Goal: Task Accomplishment & Management: Use online tool/utility

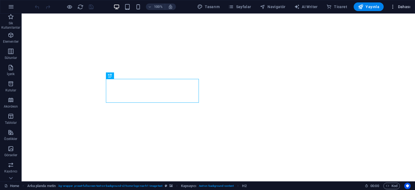
click at [397, 5] on span "Dahası" at bounding box center [400, 6] width 20 height 5
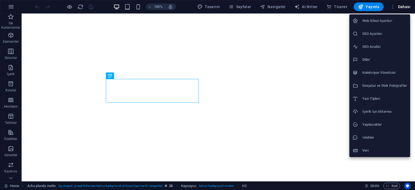
click at [382, 108] on h6 "İçerik İçe Aktarma" at bounding box center [384, 111] width 45 height 6
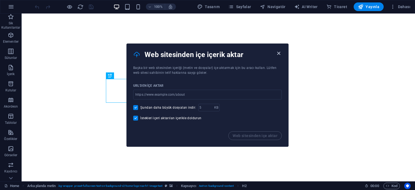
click at [278, 55] on icon "button" at bounding box center [279, 53] width 6 height 6
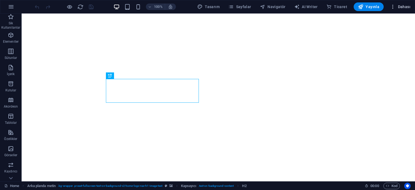
click at [404, 5] on span "Dahası" at bounding box center [400, 6] width 20 height 5
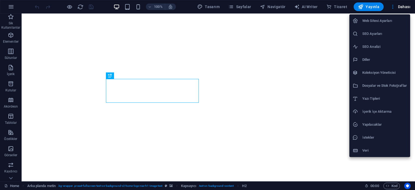
click at [381, 86] on h6 "Dosyalar ve Stok Fotoğraflar" at bounding box center [384, 85] width 45 height 6
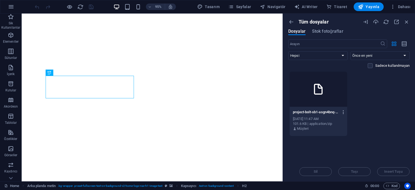
click at [344, 111] on icon "button" at bounding box center [343, 112] width 5 height 5
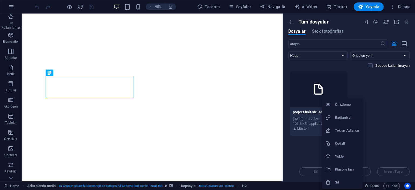
click at [342, 181] on h6 "Sil" at bounding box center [347, 182] width 24 height 6
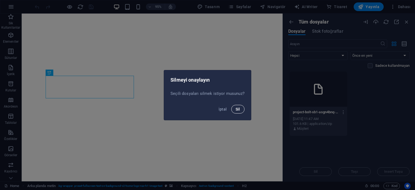
click at [240, 112] on button "Sil" at bounding box center [237, 109] width 13 height 9
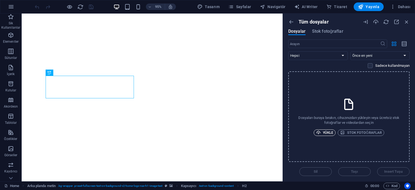
click at [329, 134] on span "Yükle" at bounding box center [324, 132] width 17 height 6
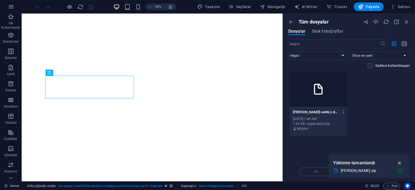
click at [399, 162] on icon "button" at bounding box center [400, 163] width 6 height 6
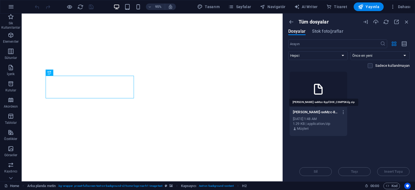
click at [336, 114] on p "[PERSON_NAME]-seMzc-8ypf3HX_C6MPSKdg.zip" at bounding box center [316, 112] width 46 height 5
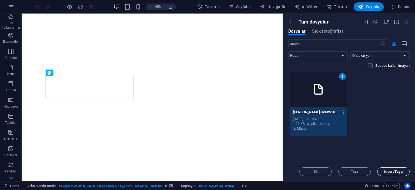
click at [388, 173] on span "Insert Tuşu" at bounding box center [393, 171] width 18 height 3
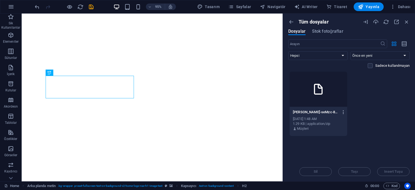
click at [344, 113] on icon "button" at bounding box center [343, 112] width 5 height 5
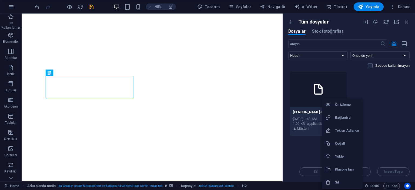
click at [351, 116] on h6 "Bağlantı al" at bounding box center [347, 117] width 24 height 6
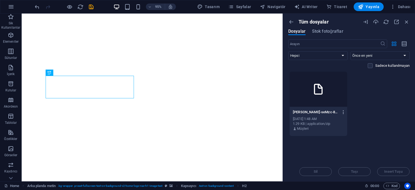
click at [343, 111] on icon "button" at bounding box center [343, 112] width 5 height 5
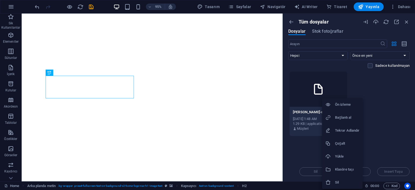
click at [342, 157] on h6 "Yükle" at bounding box center [347, 156] width 24 height 6
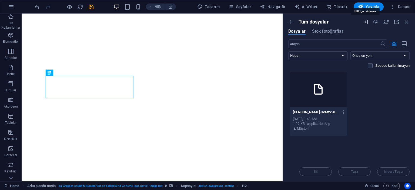
click at [365, 24] on icon "button" at bounding box center [366, 22] width 6 height 6
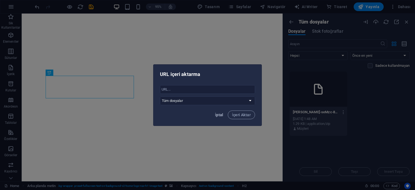
click at [219, 114] on span "İptal" at bounding box center [219, 115] width 8 height 4
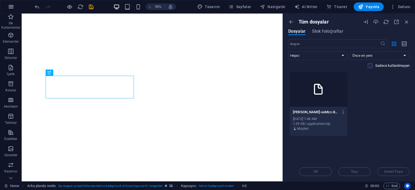
click at [12, 8] on icon "button" at bounding box center [11, 7] width 6 height 6
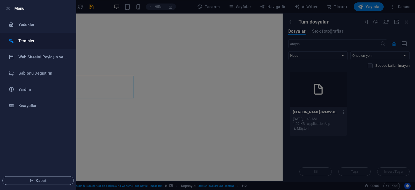
click at [25, 40] on h6 "Tercihler" at bounding box center [43, 41] width 50 height 6
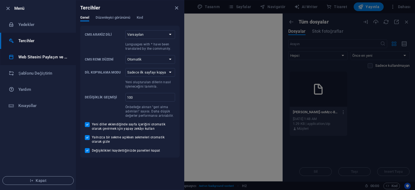
click at [35, 56] on h6 "Web Sitesini Paylaşın ve Kopyalayın" at bounding box center [43, 57] width 50 height 6
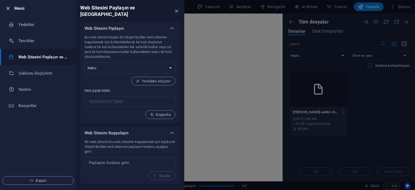
click at [9, 8] on icon "button" at bounding box center [8, 8] width 6 height 6
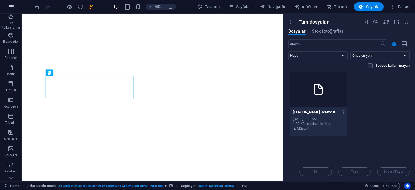
click at [12, 7] on icon "button" at bounding box center [11, 7] width 6 height 6
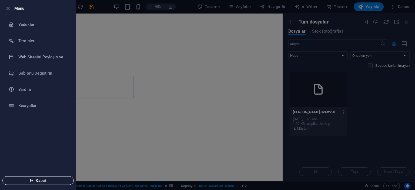
click at [44, 181] on span "Kapat" at bounding box center [38, 180] width 62 height 4
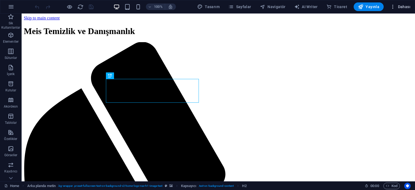
click at [394, 6] on icon "button" at bounding box center [392, 6] width 5 height 5
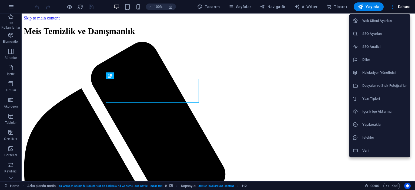
click at [382, 32] on h6 "SEO Ayarları" at bounding box center [384, 34] width 45 height 6
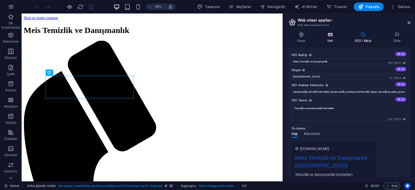
click at [330, 33] on icon at bounding box center [330, 34] width 25 height 5
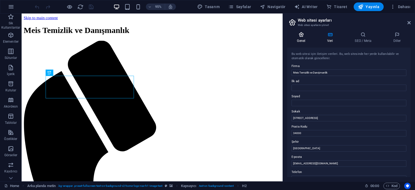
click at [307, 35] on icon at bounding box center [301, 34] width 28 height 5
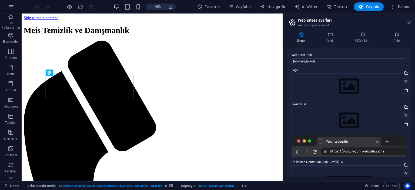
click at [408, 22] on icon at bounding box center [409, 23] width 3 height 4
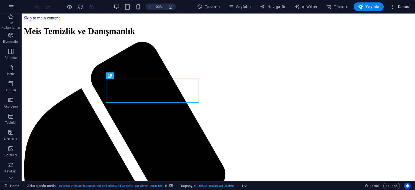
click at [408, 4] on span "Dahası" at bounding box center [400, 6] width 20 height 5
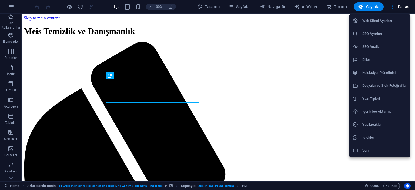
click at [371, 72] on h6 "Koleksiyon Yöneticisi" at bounding box center [384, 72] width 45 height 6
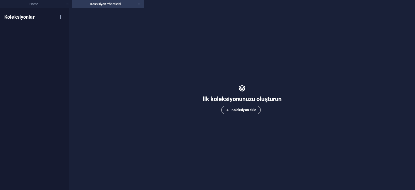
click at [227, 108] on icon "button" at bounding box center [228, 110] width 4 height 4
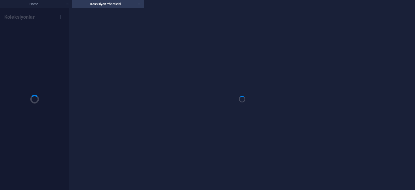
click at [139, 4] on link at bounding box center [139, 4] width 3 height 5
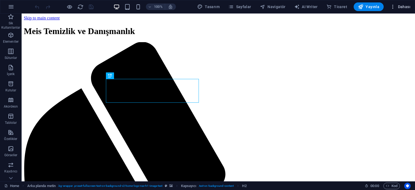
click at [397, 6] on span "Dahası" at bounding box center [400, 6] width 20 height 5
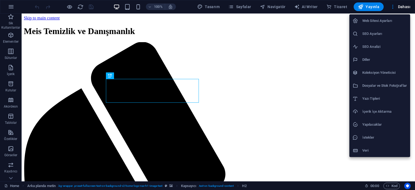
click at [377, 22] on h6 "Web Sitesi Ayarları" at bounding box center [384, 21] width 45 height 6
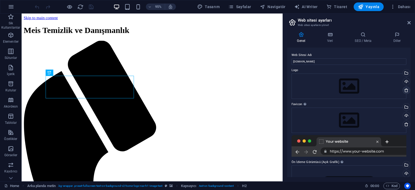
click at [404, 89] on icon at bounding box center [406, 90] width 4 height 4
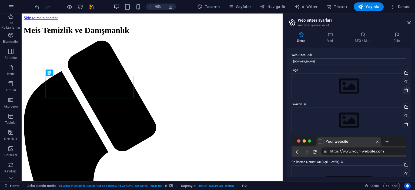
click at [404, 89] on icon at bounding box center [406, 90] width 4 height 4
click at [407, 91] on icon at bounding box center [406, 90] width 4 height 4
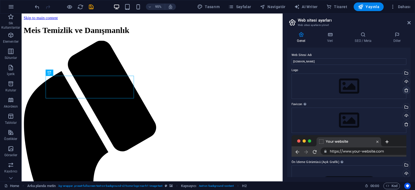
click at [407, 91] on icon at bounding box center [406, 90] width 4 height 4
click at [411, 22] on aside "Web sitesi ayarları Web sitesi ayarlarını yönet Genel Veri SEO / Meta Diller We…" at bounding box center [349, 98] width 132 height 168
click at [410, 22] on icon at bounding box center [409, 23] width 3 height 4
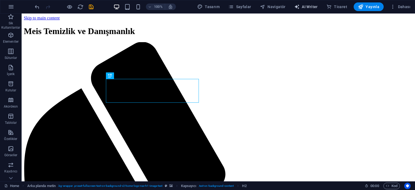
click at [310, 8] on span "AI Writer" at bounding box center [306, 6] width 24 height 5
select select "English"
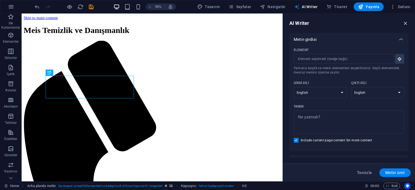
click at [405, 23] on icon "button" at bounding box center [406, 23] width 6 height 6
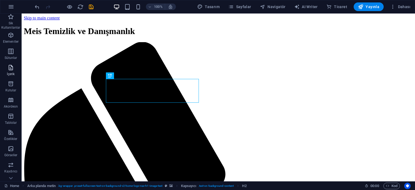
click at [13, 71] on span "İçerik" at bounding box center [11, 70] width 22 height 13
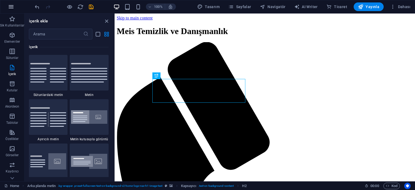
click at [11, 9] on icon "button" at bounding box center [11, 7] width 6 height 6
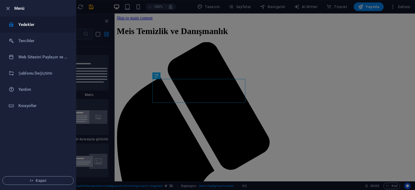
click at [25, 21] on li "Yedekler" at bounding box center [38, 24] width 76 height 16
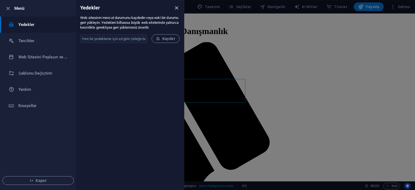
click at [176, 7] on icon "close" at bounding box center [177, 8] width 6 height 6
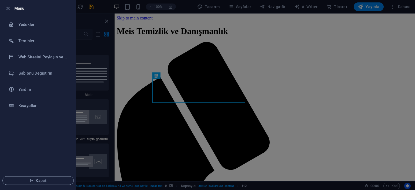
click at [401, 7] on div at bounding box center [207, 95] width 415 height 190
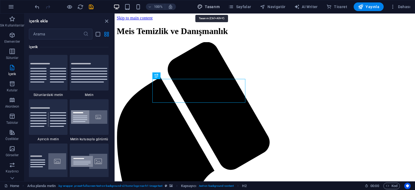
drag, startPoint x: 219, startPoint y: 7, endPoint x: 224, endPoint y: 6, distance: 5.3
click at [219, 7] on span "Tasarım" at bounding box center [208, 6] width 22 height 5
select select "px"
select select "200"
select select "px"
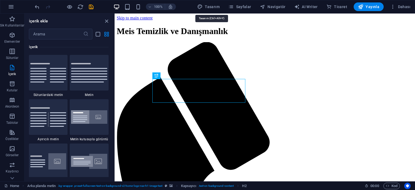
select select "px"
select select "600"
select select "px"
select select "rem"
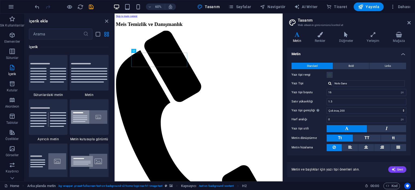
click at [402, 54] on h4 "Metin" at bounding box center [349, 53] width 124 height 10
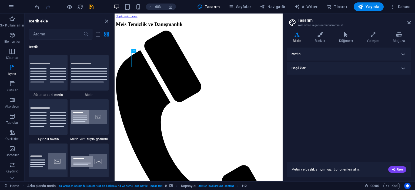
click at [403, 66] on h4 "Başlıklar" at bounding box center [349, 68] width 124 height 13
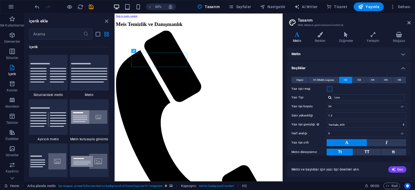
click at [403, 66] on h4 "Başlıklar" at bounding box center [349, 67] width 124 height 10
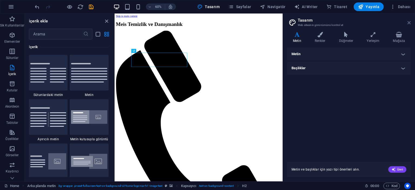
click at [409, 23] on icon at bounding box center [409, 23] width 3 height 4
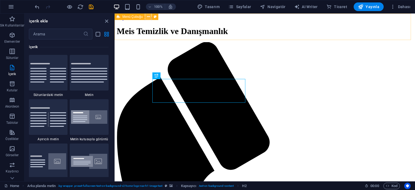
click at [148, 16] on icon at bounding box center [148, 17] width 3 height 6
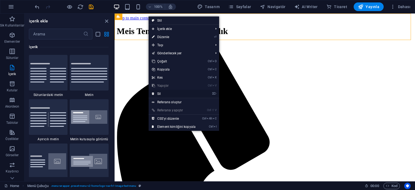
click at [167, 92] on link "⌦ Sil" at bounding box center [174, 94] width 50 height 8
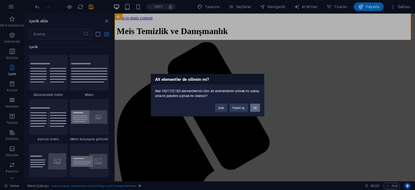
click at [256, 106] on button "Sil" at bounding box center [255, 108] width 10 height 8
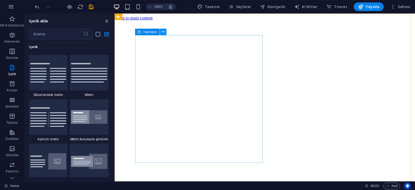
click at [163, 31] on icon at bounding box center [163, 32] width 3 height 6
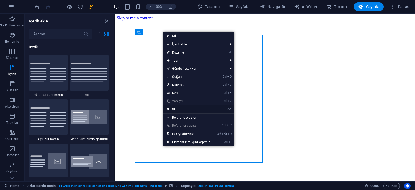
click at [179, 107] on link "⌦ Sil" at bounding box center [189, 109] width 50 height 8
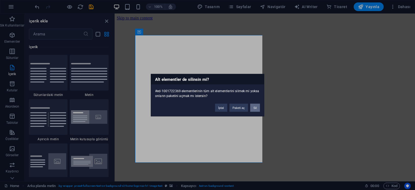
click at [254, 107] on button "Sil" at bounding box center [255, 108] width 10 height 8
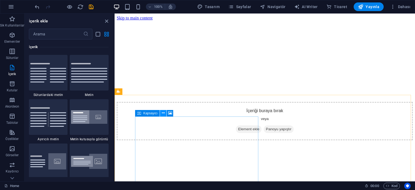
click at [164, 114] on icon at bounding box center [163, 113] width 3 height 6
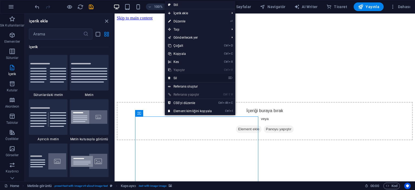
click at [179, 78] on link "⌦ Sil" at bounding box center [190, 78] width 50 height 8
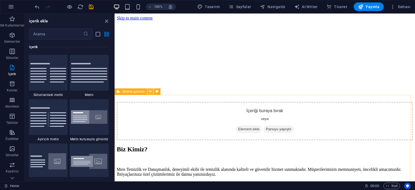
click at [151, 92] on icon at bounding box center [150, 92] width 3 height 6
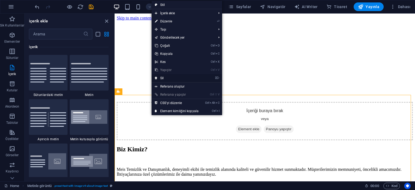
click at [163, 76] on link "⌦ Sil" at bounding box center [177, 78] width 50 height 8
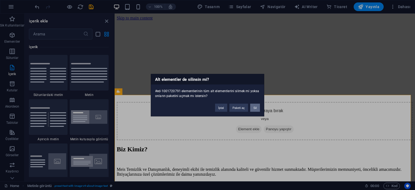
click at [253, 106] on button "Sil" at bounding box center [255, 108] width 10 height 8
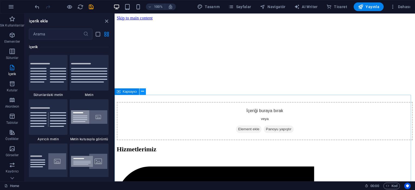
click at [142, 92] on icon at bounding box center [142, 92] width 3 height 6
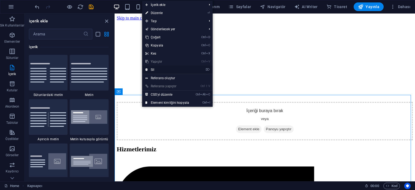
click at [158, 68] on link "⌦ Sil" at bounding box center [167, 70] width 50 height 8
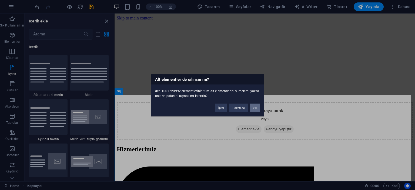
click at [255, 109] on button "Sil" at bounding box center [255, 108] width 10 height 8
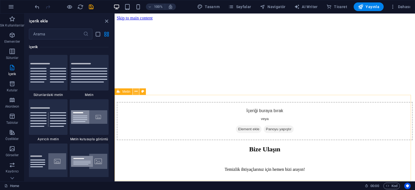
click at [135, 92] on icon at bounding box center [136, 92] width 3 height 6
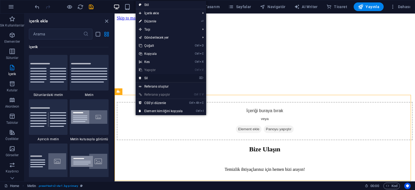
click at [150, 79] on link "⌦ Sil" at bounding box center [161, 78] width 50 height 8
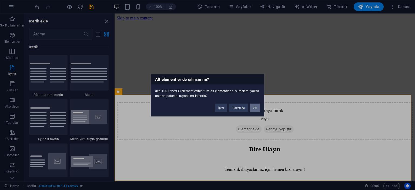
click at [256, 107] on button "Sil" at bounding box center [255, 108] width 10 height 8
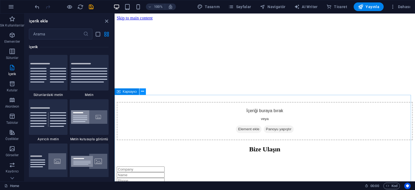
click at [141, 93] on icon at bounding box center [142, 92] width 3 height 6
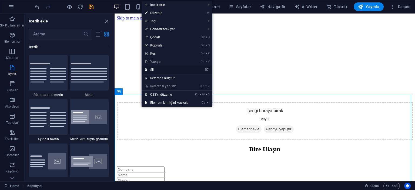
click at [157, 69] on link "⌦ Sil" at bounding box center [167, 70] width 50 height 8
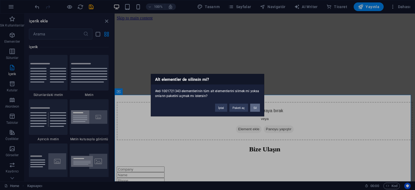
click at [252, 105] on button "Sil" at bounding box center [255, 108] width 10 height 8
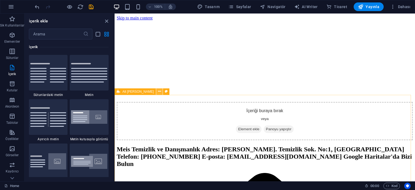
click at [156, 91] on button at bounding box center [159, 91] width 6 height 6
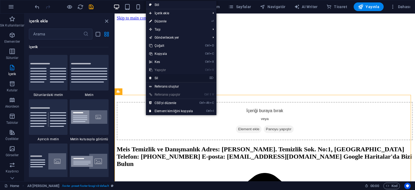
click at [160, 78] on link "⌦ Sil" at bounding box center [171, 78] width 50 height 8
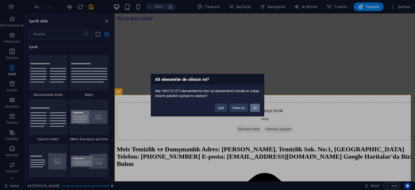
click at [255, 108] on button "Sil" at bounding box center [255, 108] width 10 height 8
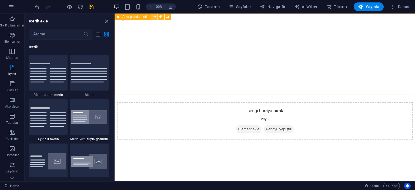
click at [155, 16] on icon at bounding box center [154, 17] width 3 height 6
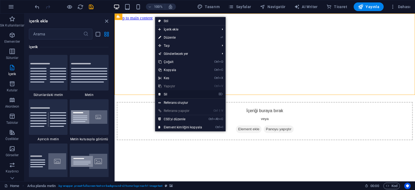
click at [170, 94] on link "⌦ Sil" at bounding box center [180, 94] width 50 height 8
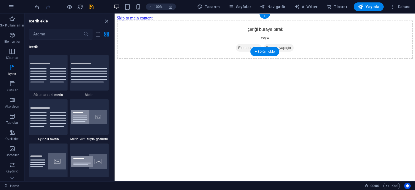
click at [277, 44] on span "Panoyu yapıştır" at bounding box center [279, 48] width 30 height 8
click at [269, 50] on div "+ Bölüm ekle" at bounding box center [265, 51] width 29 height 9
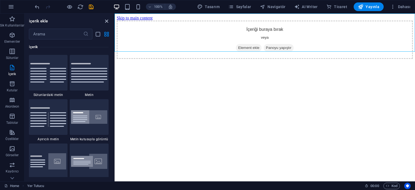
click at [104, 23] on icon "close panel" at bounding box center [107, 21] width 6 height 6
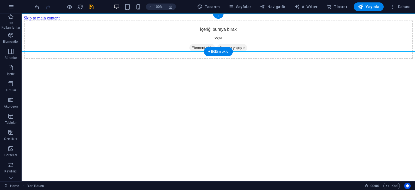
click at [218, 16] on div "+" at bounding box center [218, 16] width 11 height 5
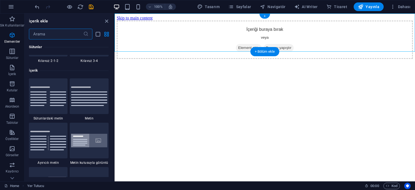
scroll to position [946, 0]
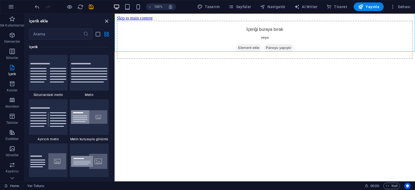
click at [106, 21] on icon "close panel" at bounding box center [107, 21] width 6 height 6
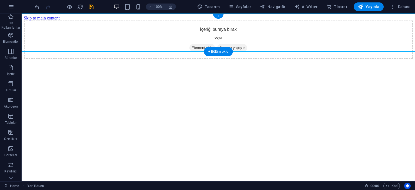
click at [199, 44] on span "Element ekle" at bounding box center [202, 48] width 26 height 8
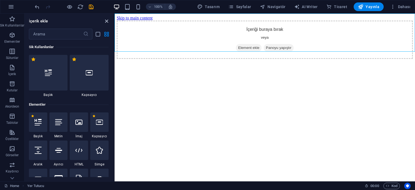
click at [107, 19] on icon "close panel" at bounding box center [107, 21] width 6 height 6
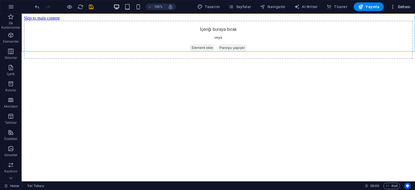
click at [397, 8] on span "Dahası" at bounding box center [400, 6] width 20 height 5
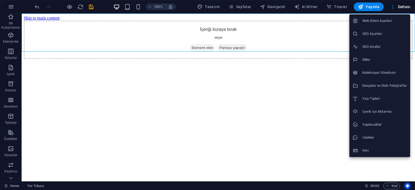
click at [371, 151] on h6 "Veri" at bounding box center [384, 150] width 45 height 6
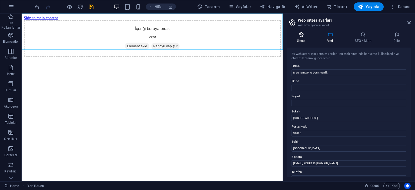
click at [303, 35] on icon at bounding box center [301, 34] width 28 height 5
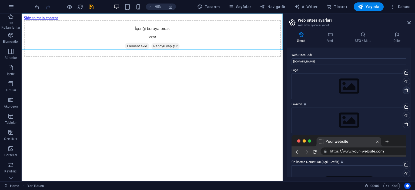
click at [407, 88] on icon at bounding box center [406, 90] width 4 height 4
click at [408, 24] on icon at bounding box center [409, 23] width 3 height 4
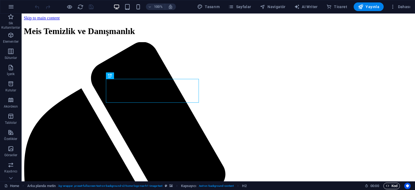
click at [390, 184] on span "Kod" at bounding box center [392, 186] width 12 height 6
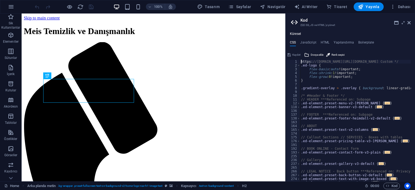
type textarea "); }"
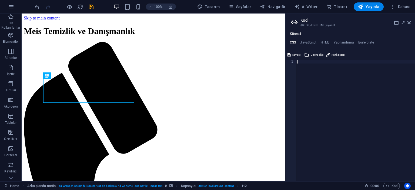
scroll to position [306, 0]
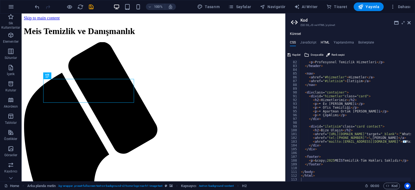
click at [327, 44] on h4 "HTML" at bounding box center [325, 44] width 9 height 6
type textarea "<a href="#main-content" class="wv-link-content button">Skip to main content</a>"
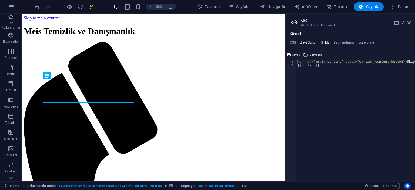
click at [308, 41] on h4 "JavaScript" at bounding box center [308, 44] width 16 height 6
type textarea "/* JS for preset "Menu V2" */"
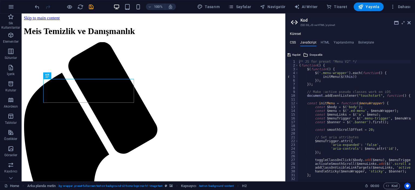
click at [294, 41] on h4 "CSS" at bounding box center [293, 44] width 6 height 6
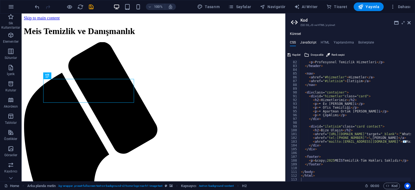
click at [305, 42] on h4 "JavaScript" at bounding box center [308, 44] width 16 height 6
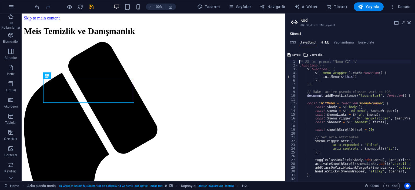
click at [325, 41] on h4 "HTML" at bounding box center [325, 44] width 9 height 6
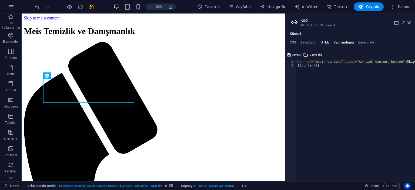
click at [338, 41] on h4 "Yapılandırma" at bounding box center [344, 44] width 20 height 6
type textarea "$color-background: #FFFFFF;"
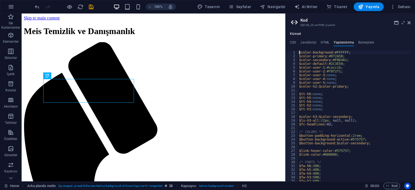
click at [319, 41] on ul "CSS JavaScript HTML Yapılandırma Boilerplate" at bounding box center [350, 44] width 129 height 6
click at [323, 41] on h4 "HTML" at bounding box center [325, 44] width 9 height 6
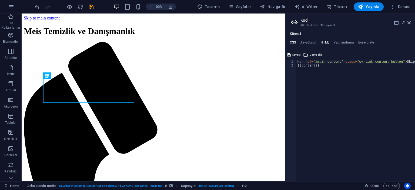
click at [295, 42] on h4 "CSS" at bounding box center [293, 44] width 6 height 6
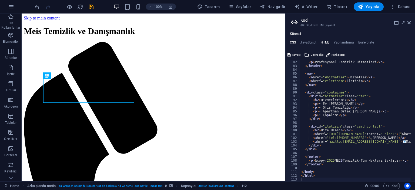
click at [324, 43] on h4 "HTML" at bounding box center [325, 44] width 9 height 6
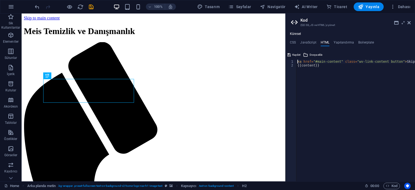
type textarea "<a href="#main-content" class="wv-link-content button">Skip to main content</a>…"
paste textarea
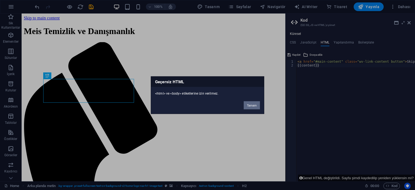
click at [252, 106] on button "Tamam" at bounding box center [252, 105] width 16 height 8
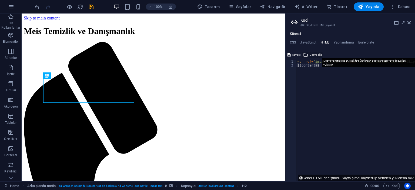
click at [311, 52] on span "Dosya ekle" at bounding box center [316, 55] width 13 height 6
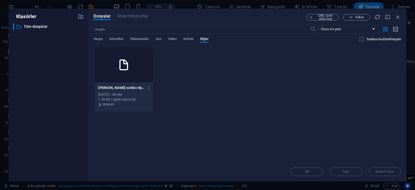
click at [140, 85] on div "[PERSON_NAME]-seMzc-8ypf3HX_C6MPSKdg.zip [PERSON_NAME]-seMzc-8ypf3HX_C6MPSKdg.z…" at bounding box center [123, 88] width 51 height 9
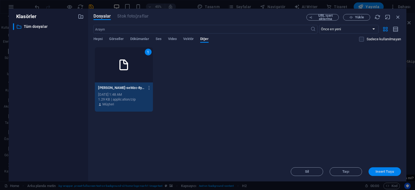
click at [372, 170] on span "Insert Tuşu" at bounding box center [385, 171] width 28 height 3
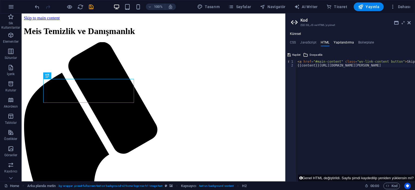
click at [337, 41] on h4 "Yapılandırma" at bounding box center [344, 44] width 20 height 6
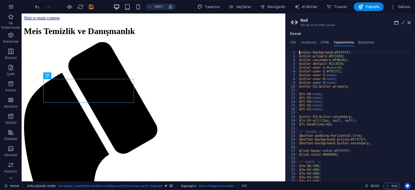
type textarea "} }"
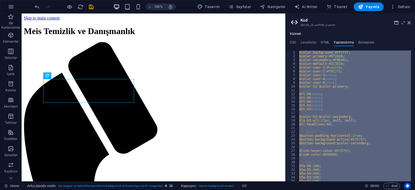
paste textarea
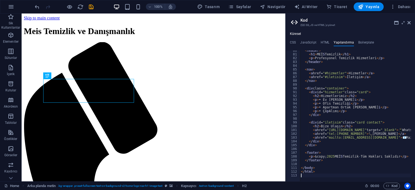
scroll to position [301, 0]
click at [370, 43] on h4 "Boilerplate" at bounding box center [366, 44] width 16 height 6
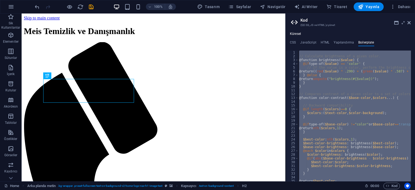
click at [357, 87] on div "// Calculate brightness of a given color. @function brightness ( $value ) { @if…" at bounding box center [354, 116] width 113 height 131
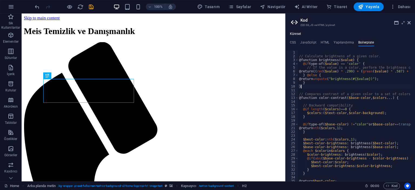
type textarea "}"
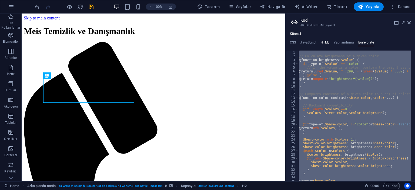
click at [324, 41] on h4 "HTML" at bounding box center [325, 44] width 9 height 6
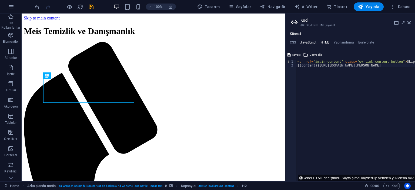
click at [312, 41] on h4 "JavaScript" at bounding box center [308, 44] width 16 height 6
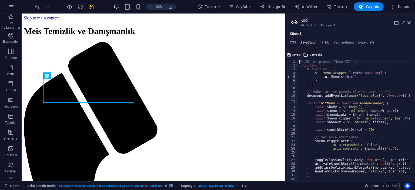
type textarea "}); /* End JS for preset "Marquee V2" */"
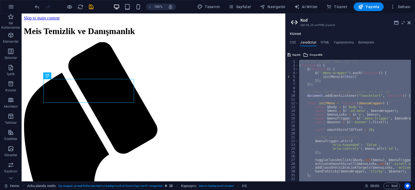
paste textarea
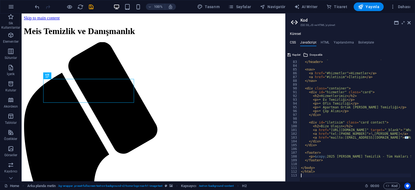
click at [293, 41] on h4 "CSS" at bounding box center [293, 44] width 6 height 6
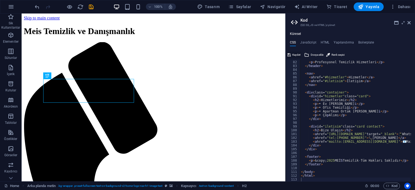
click at [293, 52] on span "Kaydet" at bounding box center [296, 55] width 8 height 6
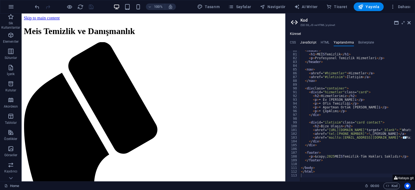
click at [306, 42] on h4 "JavaScript" at bounding box center [308, 44] width 16 height 6
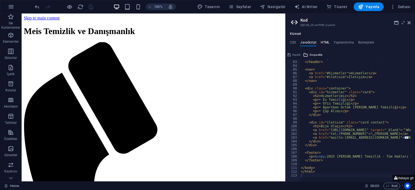
click at [324, 41] on h4 "HTML" at bounding box center [325, 44] width 9 height 6
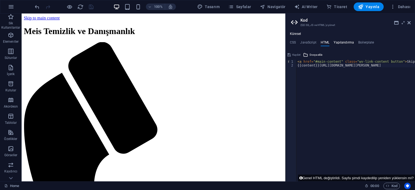
click at [338, 42] on h4 "Yapılandırma" at bounding box center [344, 44] width 20 height 6
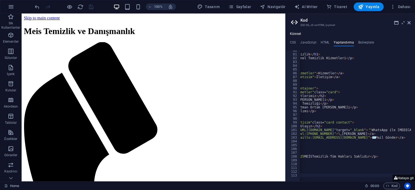
scroll to position [0, 32]
click at [400, 179] on button "Hataya git" at bounding box center [404, 178] width 22 height 7
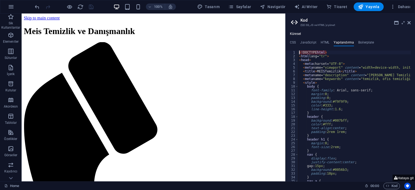
scroll to position [0, 0]
click at [328, 52] on div "< !DOCTYPE html > < html lang= "tr" > < head > < meta charset= "UTF-8" > < meta…" at bounding box center [416, 118] width 237 height 134
type textarea "<"
click at [299, 55] on div "< html lang= "tr" > < head > < meta charset= "UTF-8" > < meta name= "viewport" …" at bounding box center [416, 118] width 237 height 134
type textarea "<html lang="tr">"
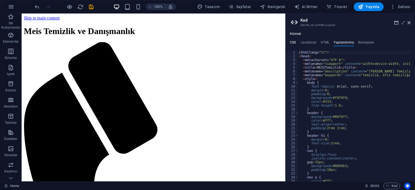
click at [292, 43] on h4 "CSS" at bounding box center [293, 44] width 6 height 6
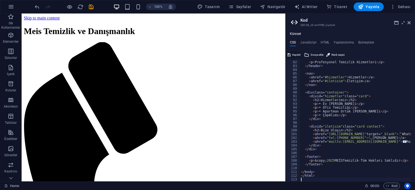
click at [295, 54] on span "Kaydet" at bounding box center [296, 55] width 8 height 6
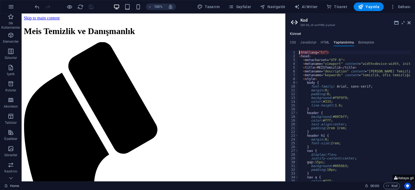
type textarea "</html>"
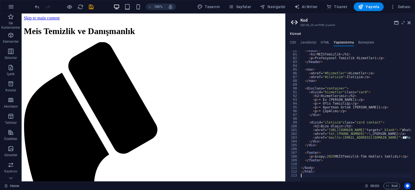
scroll to position [304, 0]
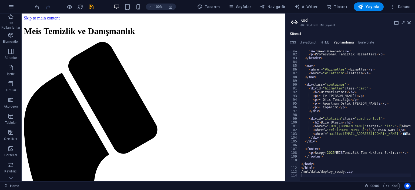
click at [295, 40] on div "Küresel CSS JavaScript HTML Yapılandırma Boilerplate 81 82 83 84 85 86 87 88 89…" at bounding box center [350, 106] width 129 height 149
click at [292, 42] on h4 "CSS" at bounding box center [293, 44] width 6 height 6
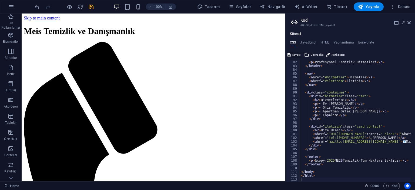
click at [296, 53] on span "Kaydet" at bounding box center [296, 55] width 8 height 6
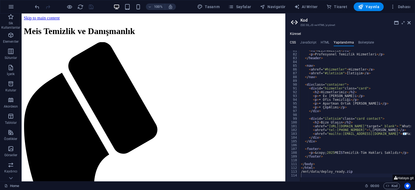
click at [293, 42] on h4 "CSS" at bounding box center [293, 44] width 6 height 6
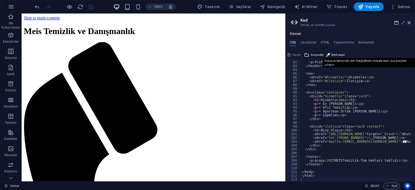
click at [318, 53] on span "Dosya ekle" at bounding box center [317, 55] width 13 height 6
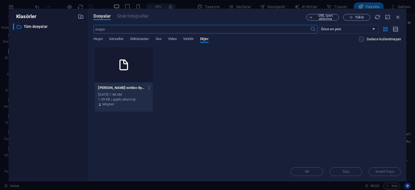
click at [128, 62] on icon at bounding box center [123, 64] width 13 height 13
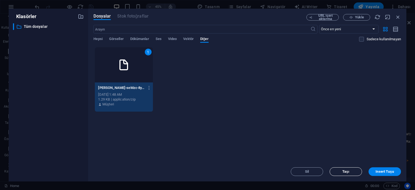
click at [352, 174] on button "Taşı" at bounding box center [346, 171] width 32 height 9
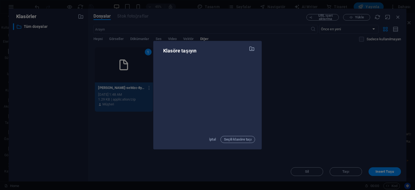
click at [277, 63] on div "Klasöre taşıyın İptal Seçili klasöre taşı" at bounding box center [207, 95] width 415 height 190
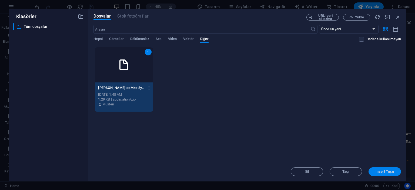
click at [385, 173] on span "Insert Tuşu" at bounding box center [385, 171] width 18 height 3
type textarea "[URL][DOMAIN_NAME][PERSON_NAME]"
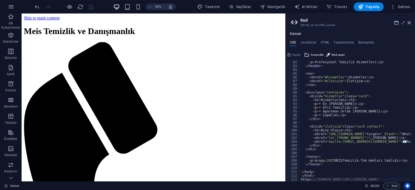
scroll to position [306, 0]
click at [311, 45] on h4 "JavaScript" at bounding box center [308, 44] width 16 height 6
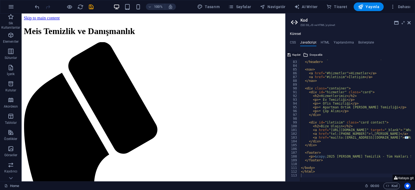
click at [297, 54] on span "Kaydet" at bounding box center [296, 55] width 8 height 6
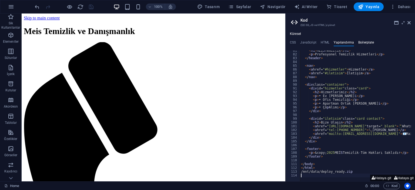
click at [368, 45] on h4 "Boilerplate" at bounding box center [366, 44] width 16 height 6
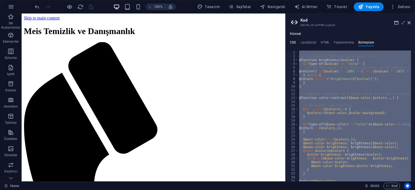
click at [292, 42] on h4 "CSS" at bounding box center [293, 44] width 6 height 6
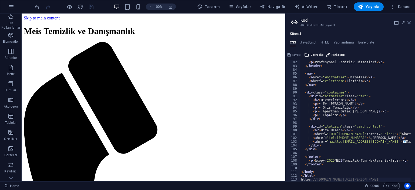
click at [410, 22] on icon at bounding box center [409, 23] width 3 height 4
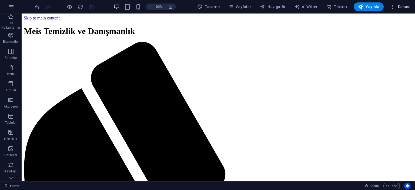
click at [404, 7] on span "Dahası" at bounding box center [400, 6] width 20 height 5
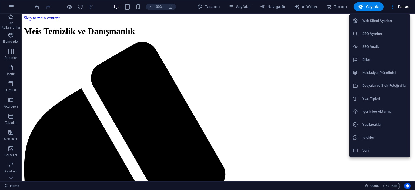
click at [370, 154] on li "Veri" at bounding box center [380, 150] width 61 height 13
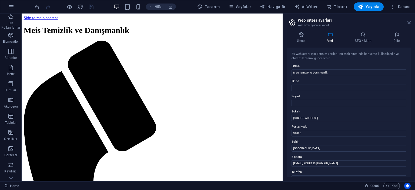
click at [409, 21] on icon at bounding box center [409, 23] width 3 height 4
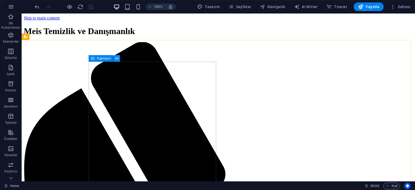
click at [116, 58] on icon at bounding box center [116, 59] width 3 height 6
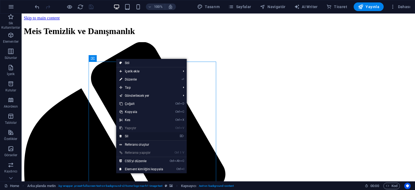
click at [130, 133] on link "⌦ Sil" at bounding box center [141, 136] width 50 height 8
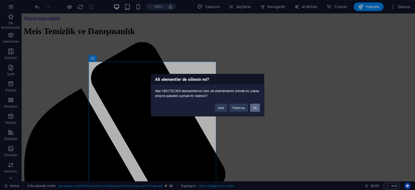
click at [257, 105] on button "Sil" at bounding box center [255, 108] width 10 height 8
